Goal: Task Accomplishment & Management: Manage account settings

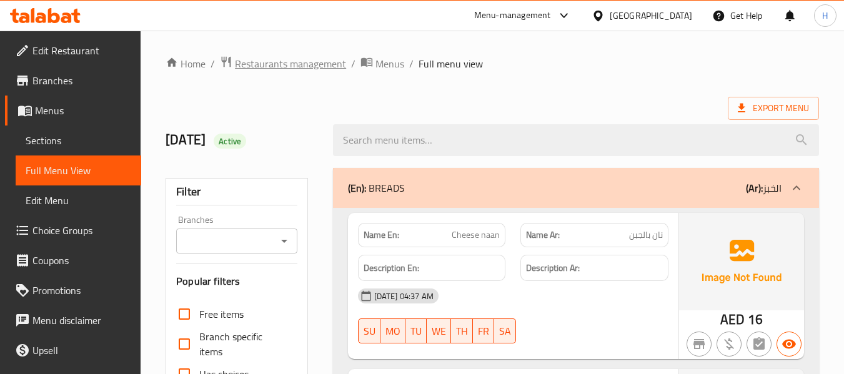
click at [271, 59] on span "Restaurants management" at bounding box center [290, 63] width 111 height 15
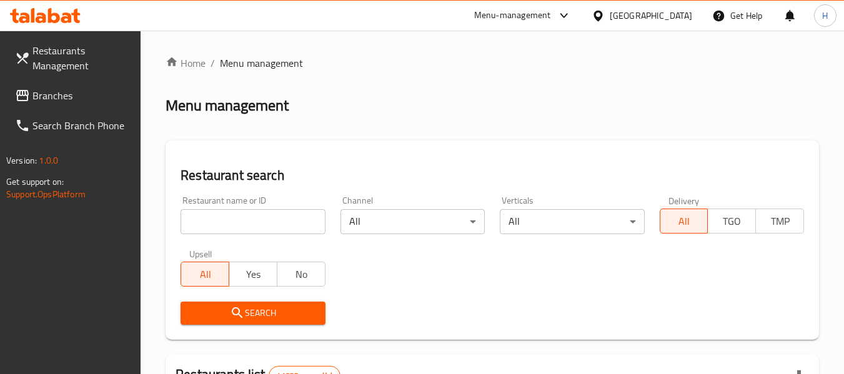
click at [265, 217] on input "search" at bounding box center [252, 221] width 144 height 25
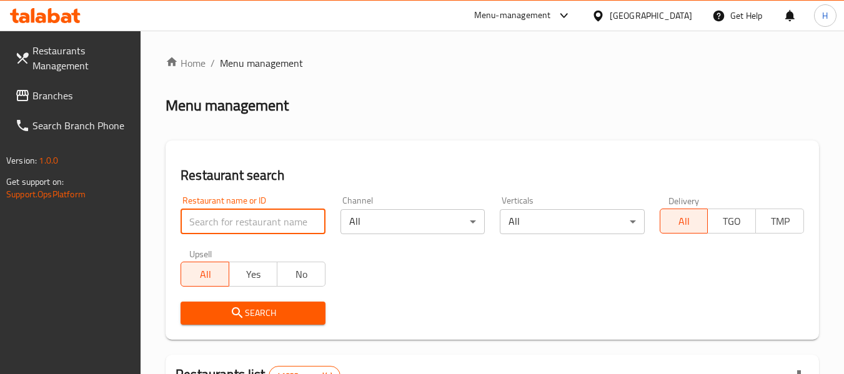
paste input "10854"
type input "10854"
click button "Search" at bounding box center [252, 313] width 144 height 23
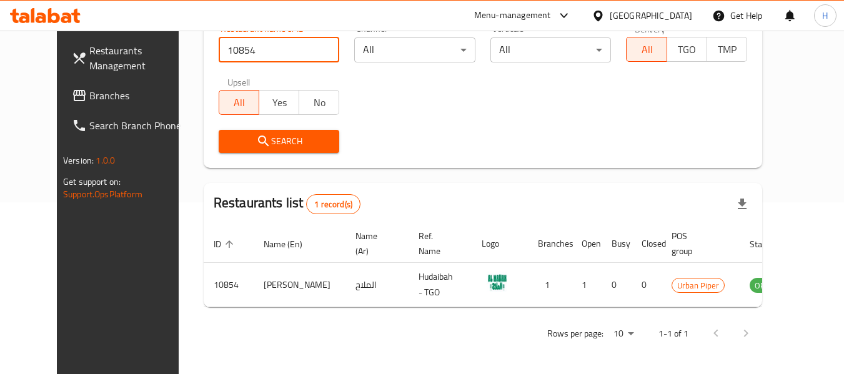
scroll to position [172, 0]
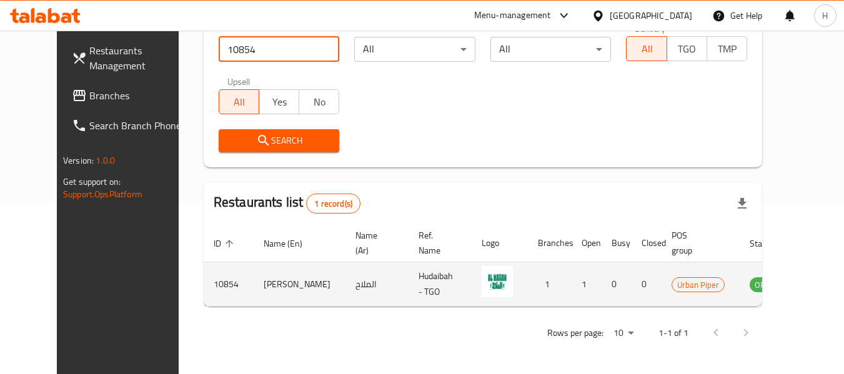
click at [815, 280] on icon "enhanced table" at bounding box center [822, 284] width 15 height 15
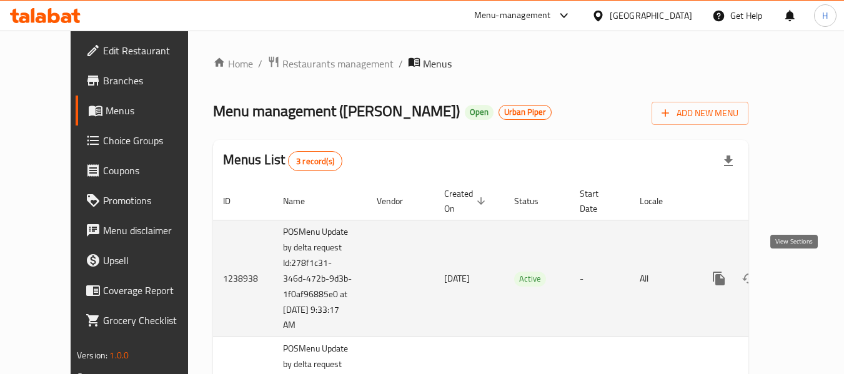
click at [795, 286] on link "enhanced table" at bounding box center [809, 279] width 30 height 30
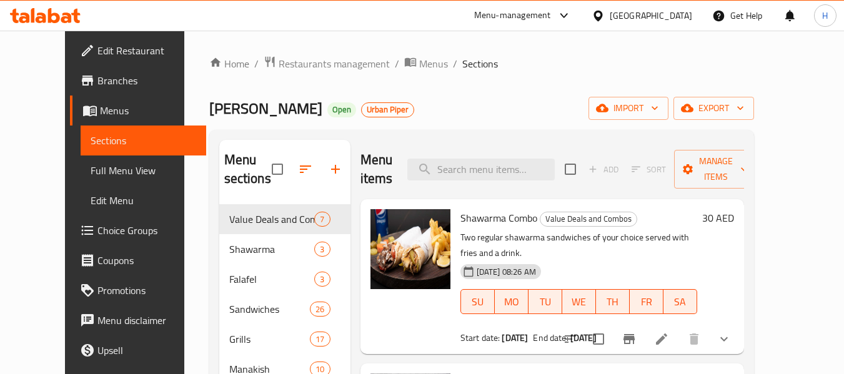
click at [100, 59] on link "Edit Restaurant" at bounding box center [138, 51] width 136 height 30
